Goal: Task Accomplishment & Management: Complete application form

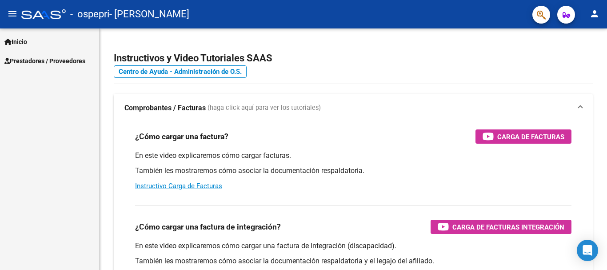
click at [55, 60] on span "Prestadores / Proveedores" at bounding box center [44, 61] width 81 height 10
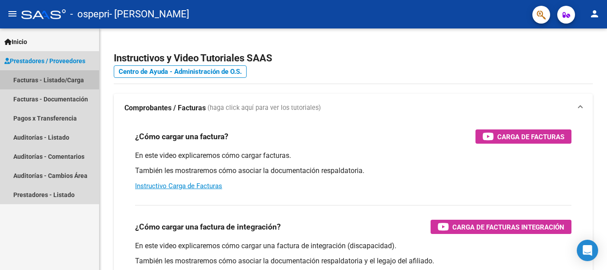
click at [60, 76] on link "Facturas - Listado/Carga" at bounding box center [49, 79] width 99 height 19
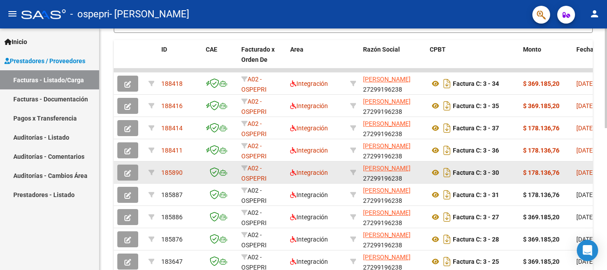
scroll to position [267, 0]
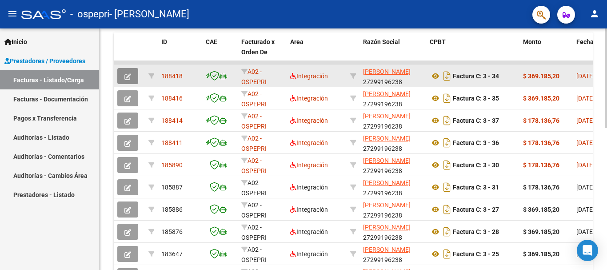
click at [124, 76] on icon "button" at bounding box center [127, 76] width 7 height 7
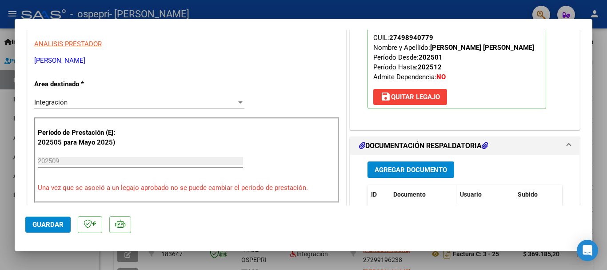
scroll to position [178, 0]
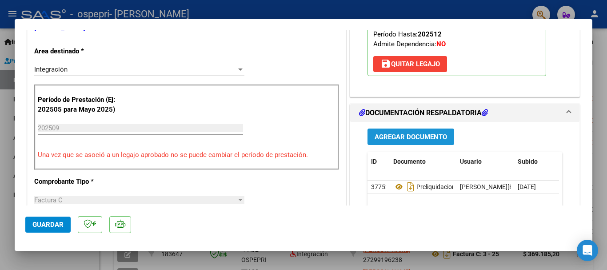
click at [420, 134] on span "Agregar Documento" at bounding box center [411, 137] width 72 height 8
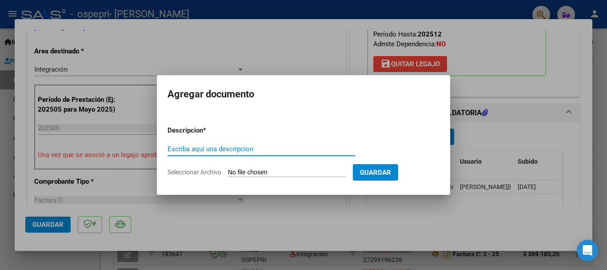
click at [203, 148] on input "Escriba aquí una descripcion" at bounding box center [262, 149] width 188 height 8
type input "asistencia"
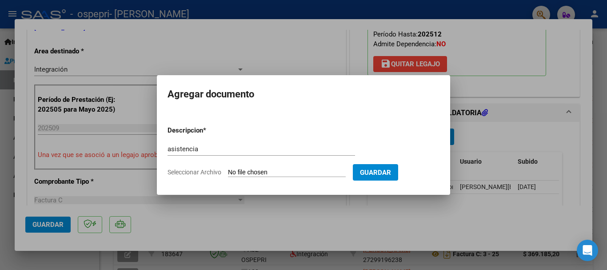
click at [295, 168] on input "Seleccionar Archivo" at bounding box center [287, 172] width 118 height 8
type input "C:\fakepath\asistencia [PERSON_NAME] septiembre.pdf"
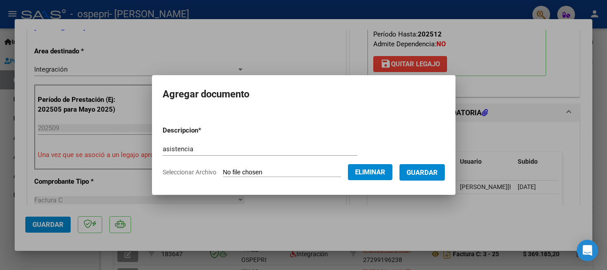
click at [428, 173] on span "Guardar" at bounding box center [422, 172] width 31 height 8
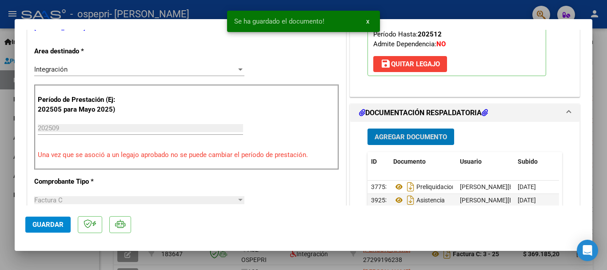
click at [57, 221] on span "Guardar" at bounding box center [47, 224] width 31 height 8
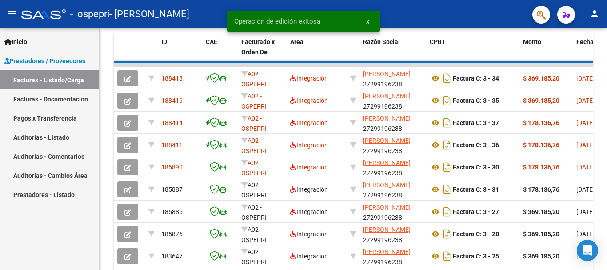
scroll to position [267, 0]
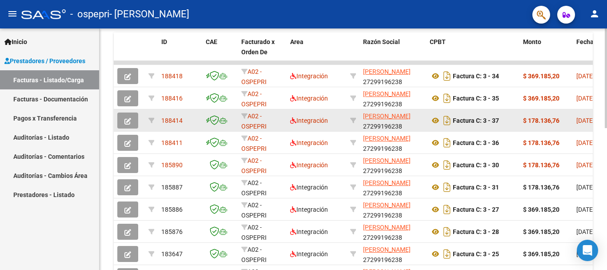
click at [129, 125] on button "button" at bounding box center [127, 120] width 21 height 16
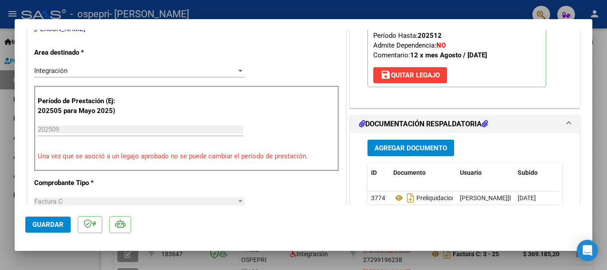
scroll to position [178, 0]
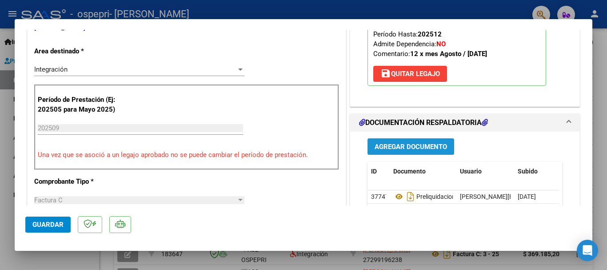
click at [404, 147] on span "Agregar Documento" at bounding box center [411, 147] width 72 height 8
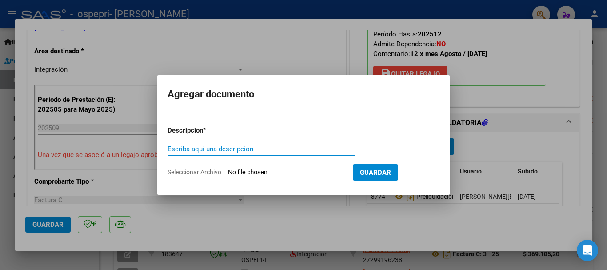
click at [240, 147] on input "Escriba aquí una descripcion" at bounding box center [262, 149] width 188 height 8
click at [171, 150] on input "aistencia" at bounding box center [262, 149] width 188 height 8
type input "asistencia"
click at [268, 174] on input "Seleccionar Archivo" at bounding box center [287, 172] width 118 height 8
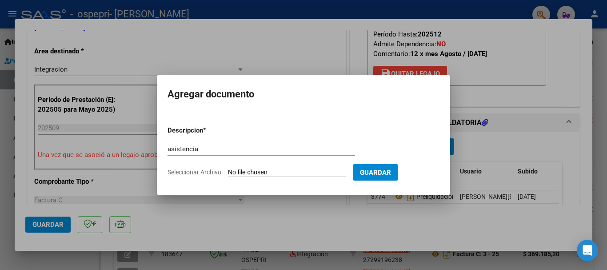
type input "C:\fakepath\Planilla obra social [PERSON_NAME] septiembre.pdf"
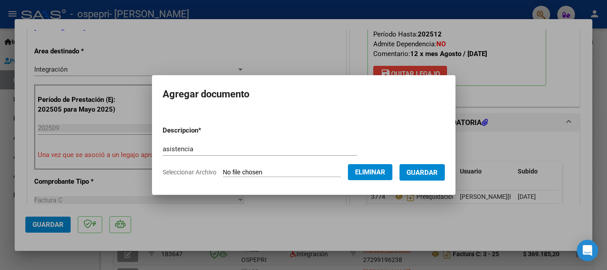
click at [436, 168] on span "Guardar" at bounding box center [422, 172] width 31 height 8
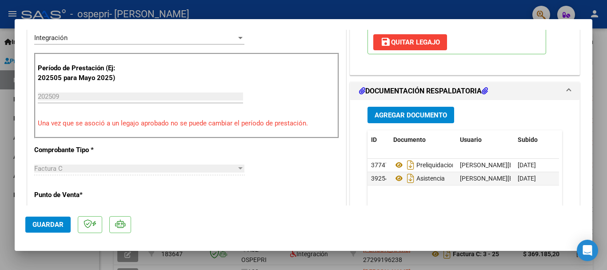
scroll to position [213, 0]
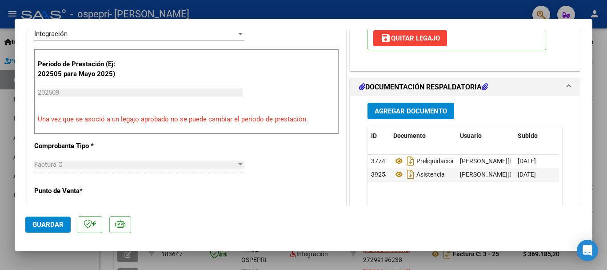
click at [52, 226] on span "Guardar" at bounding box center [47, 224] width 31 height 8
